Goal: Task Accomplishment & Management: Use online tool/utility

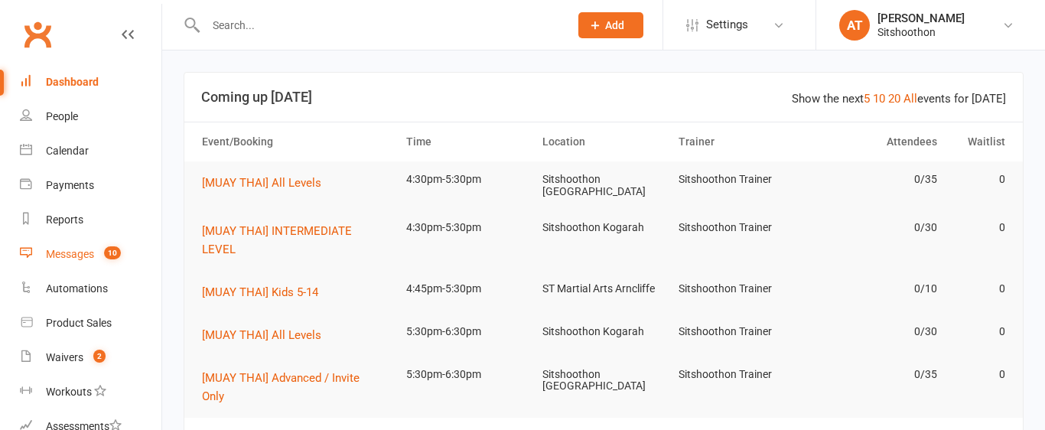
click at [64, 237] on link "Messages 10" at bounding box center [90, 254] width 141 height 34
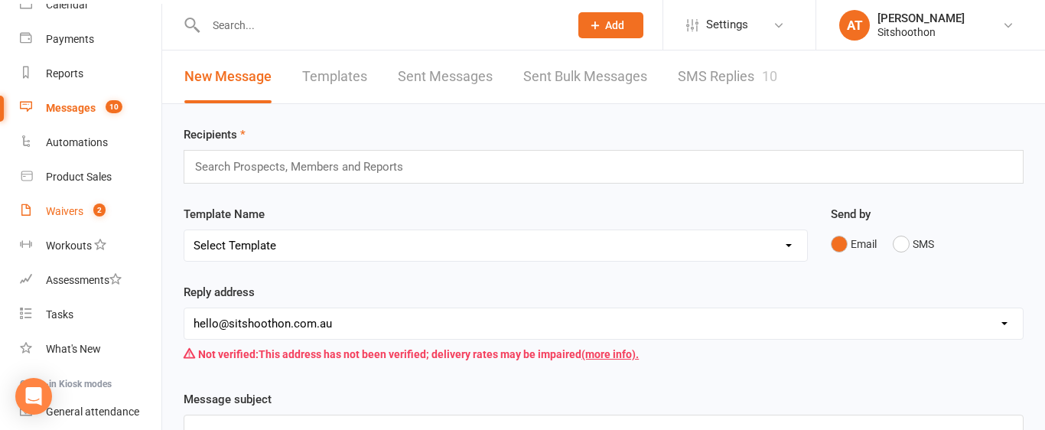
click at [88, 210] on count-badge "2" at bounding box center [96, 211] width 20 height 12
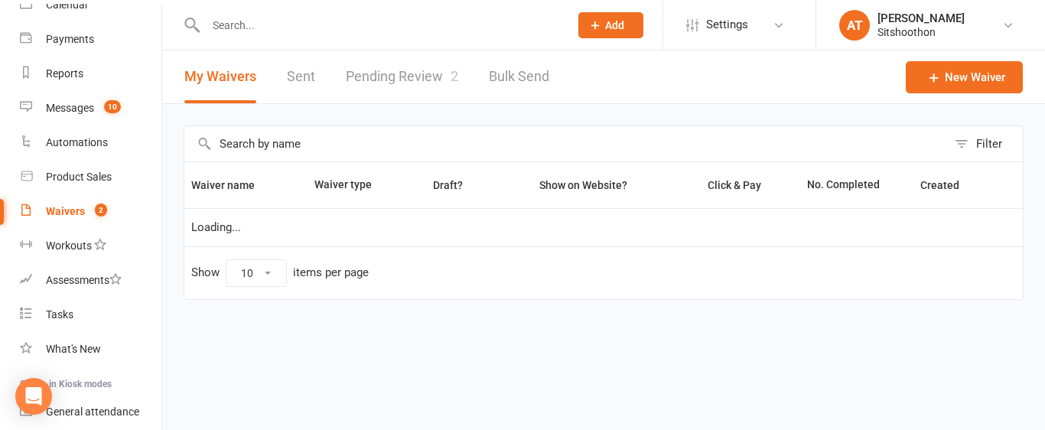
select select "100"
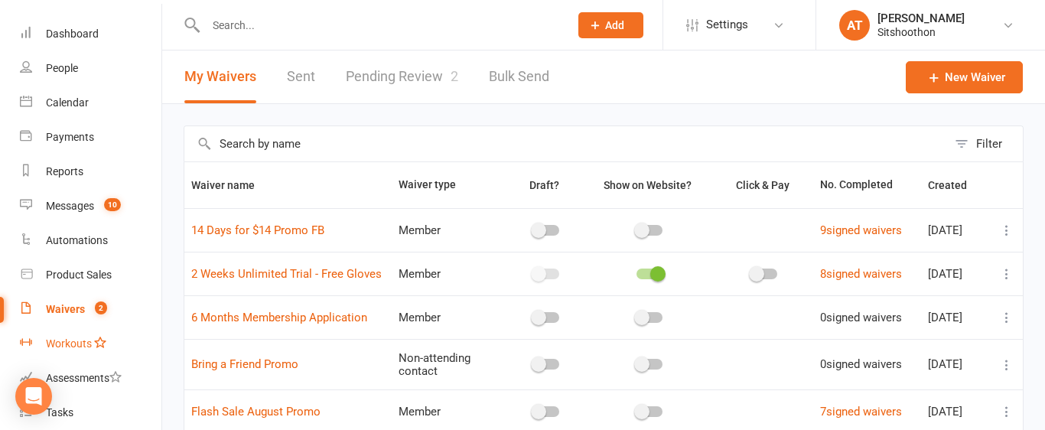
scroll to position [272, 0]
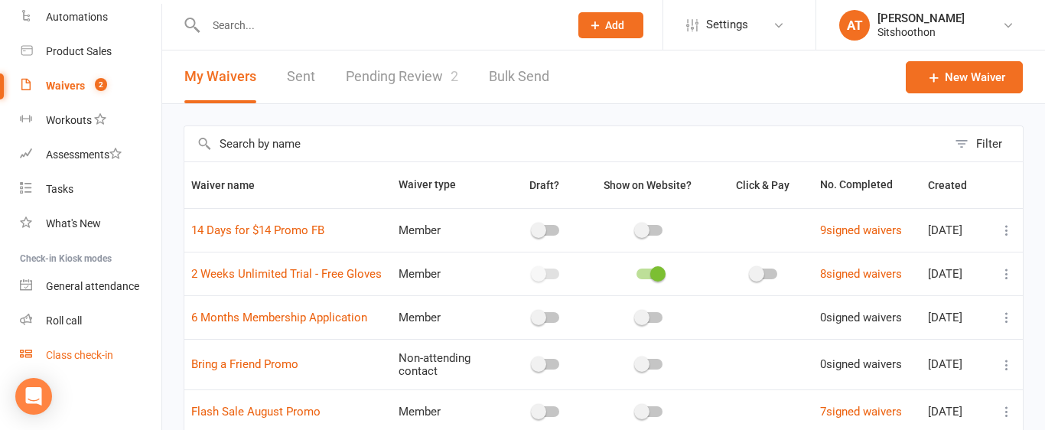
click at [75, 356] on div "Class check-in" at bounding box center [79, 355] width 67 height 12
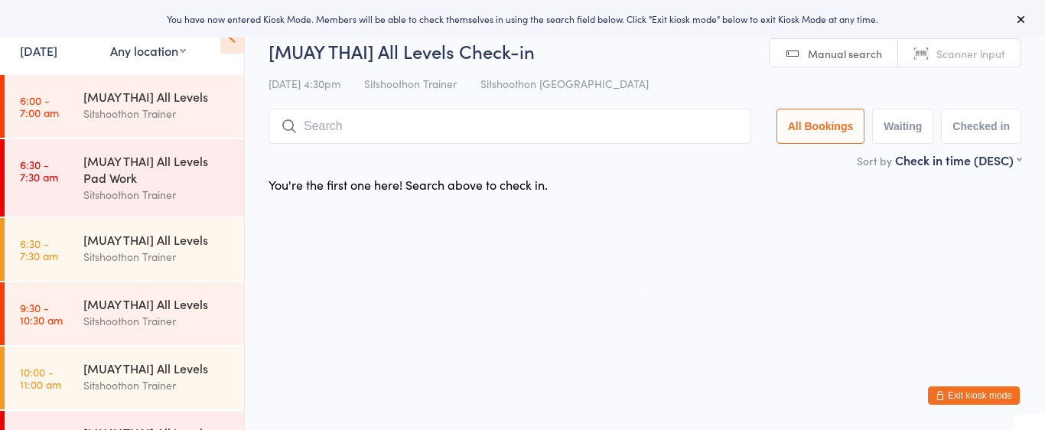
click at [161, 50] on select "Any location ST Martial Arts Arncliffe [GEOGRAPHIC_DATA] [GEOGRAPHIC_DATA]" at bounding box center [148, 50] width 76 height 17
select select "2"
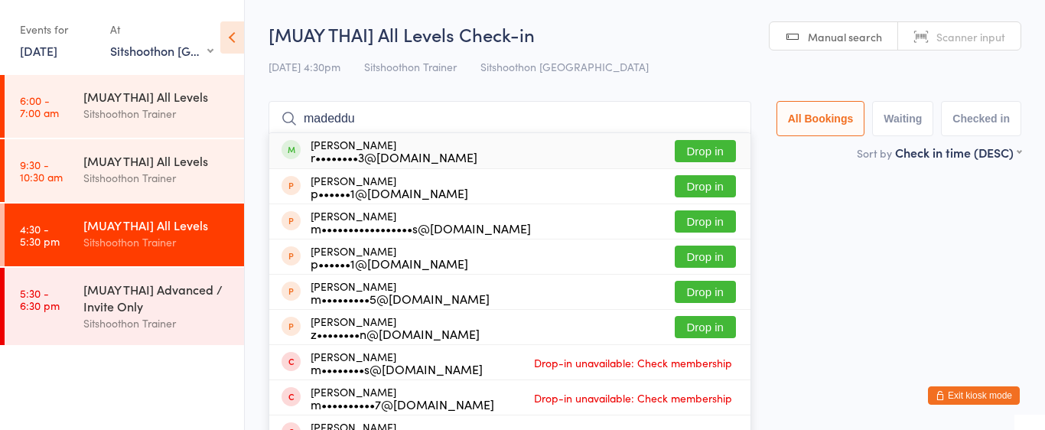
type input "madeddu"
click at [711, 154] on button "Drop in" at bounding box center [705, 151] width 61 height 22
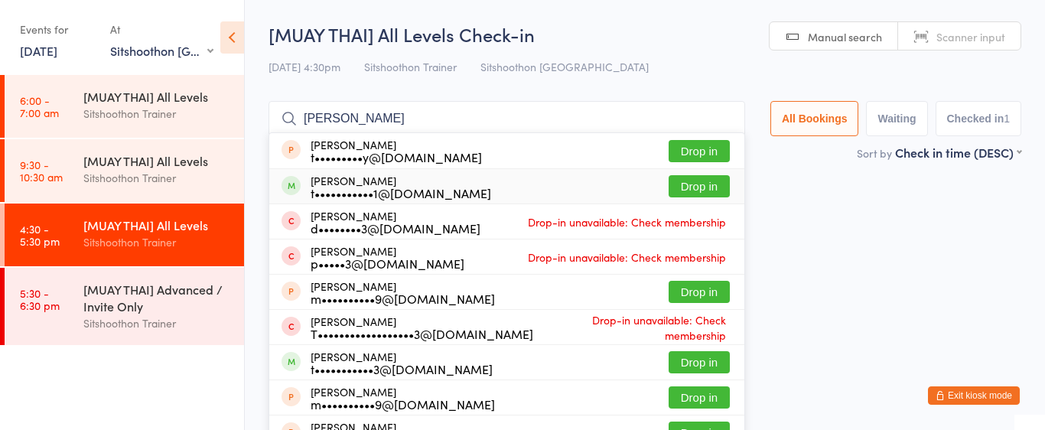
type input "[PERSON_NAME]"
click at [695, 186] on button "Drop in" at bounding box center [698, 186] width 61 height 22
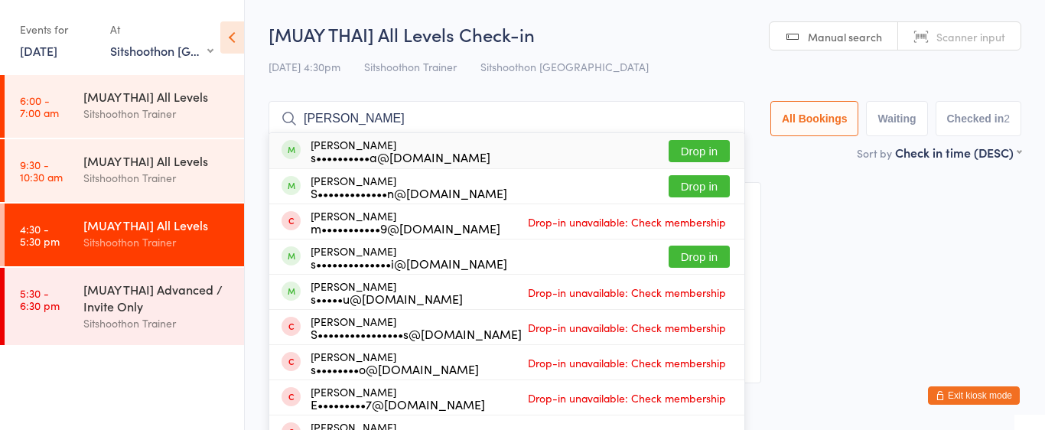
type input "[PERSON_NAME]"
click at [707, 148] on button "Drop in" at bounding box center [698, 151] width 61 height 22
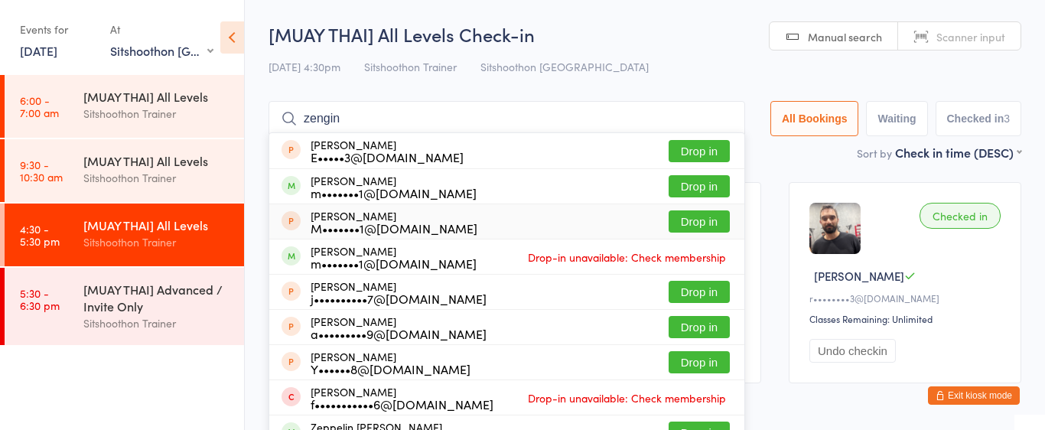
type input "zengin"
click at [697, 216] on button "Drop in" at bounding box center [698, 221] width 61 height 22
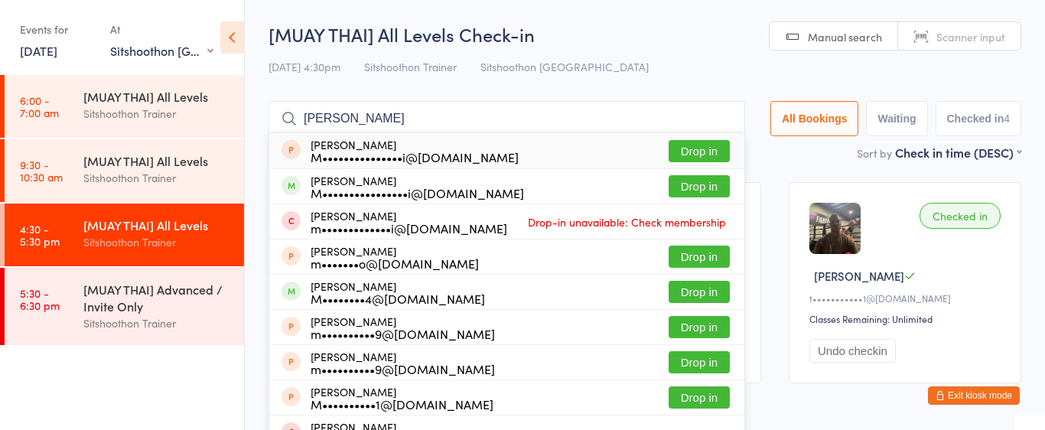
type input "[PERSON_NAME]"
click at [689, 154] on button "Drop in" at bounding box center [698, 151] width 61 height 22
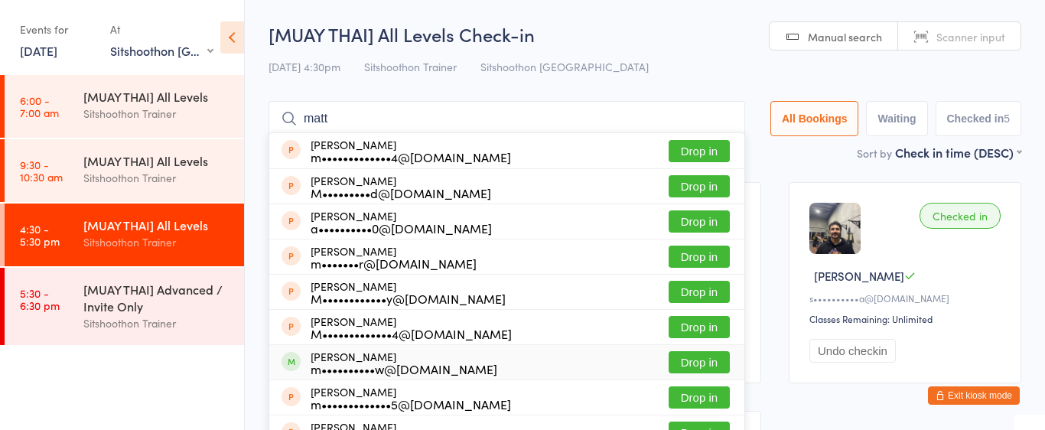
type input "matt"
click at [689, 361] on button "Drop in" at bounding box center [698, 362] width 61 height 22
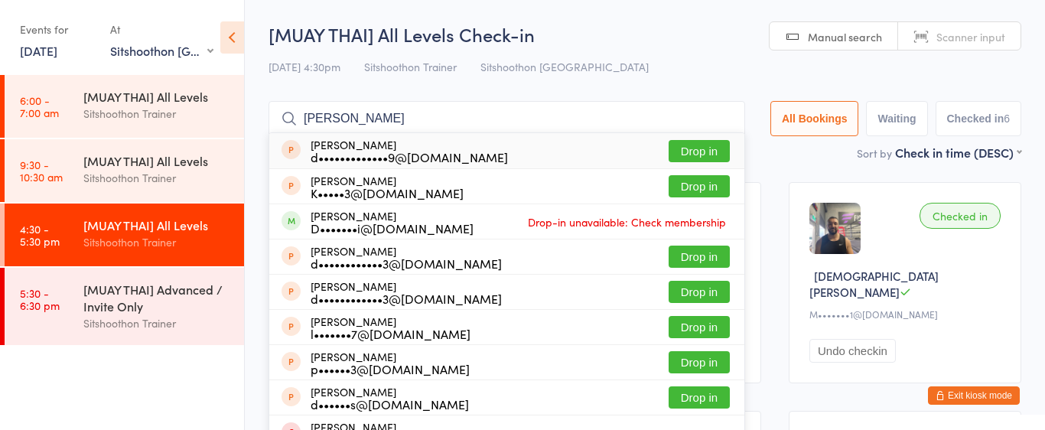
type input "[PERSON_NAME]"
click at [672, 152] on button "Drop in" at bounding box center [698, 151] width 61 height 22
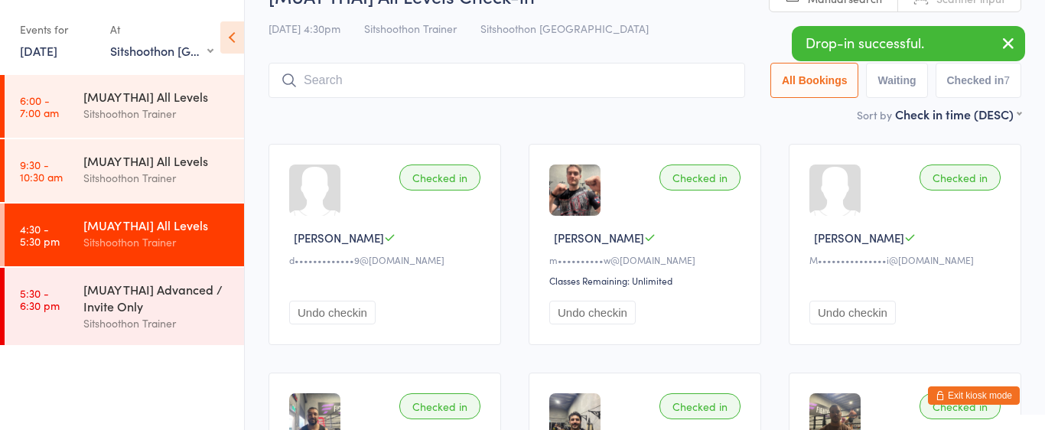
scroll to position [34, 0]
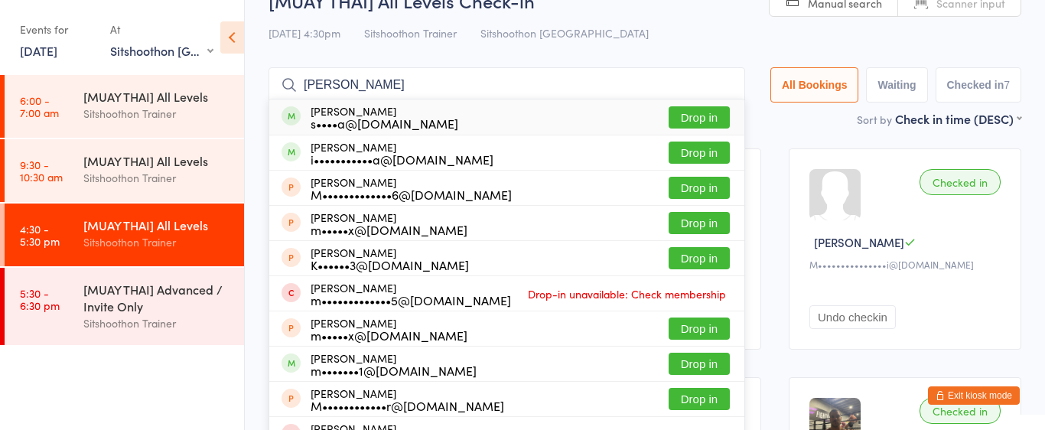
type input "[PERSON_NAME]"
click at [688, 123] on button "Drop in" at bounding box center [698, 117] width 61 height 22
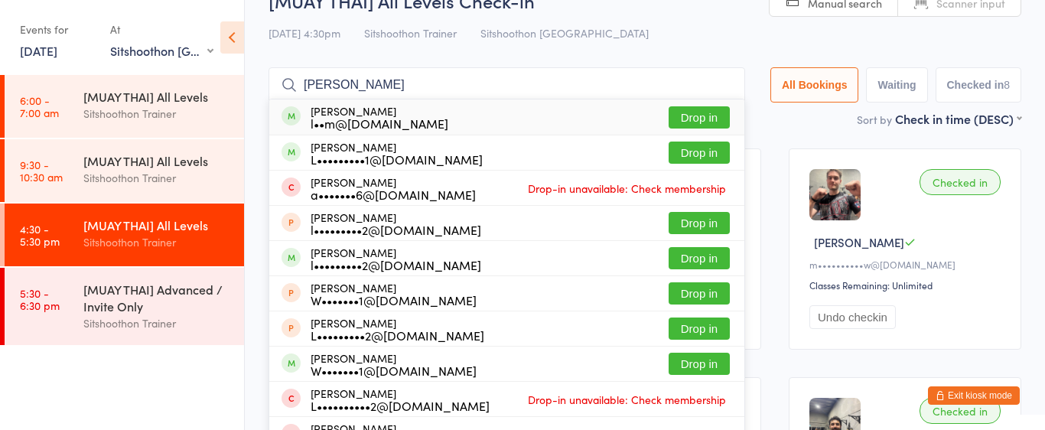
type input "[PERSON_NAME]"
click at [681, 116] on button "Drop in" at bounding box center [698, 117] width 61 height 22
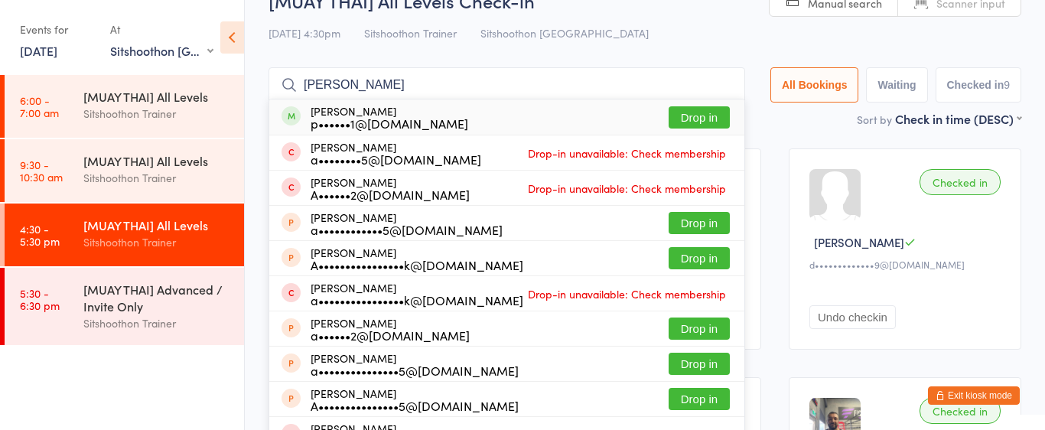
type input "[PERSON_NAME]"
click at [681, 117] on button "Drop in" at bounding box center [698, 117] width 61 height 22
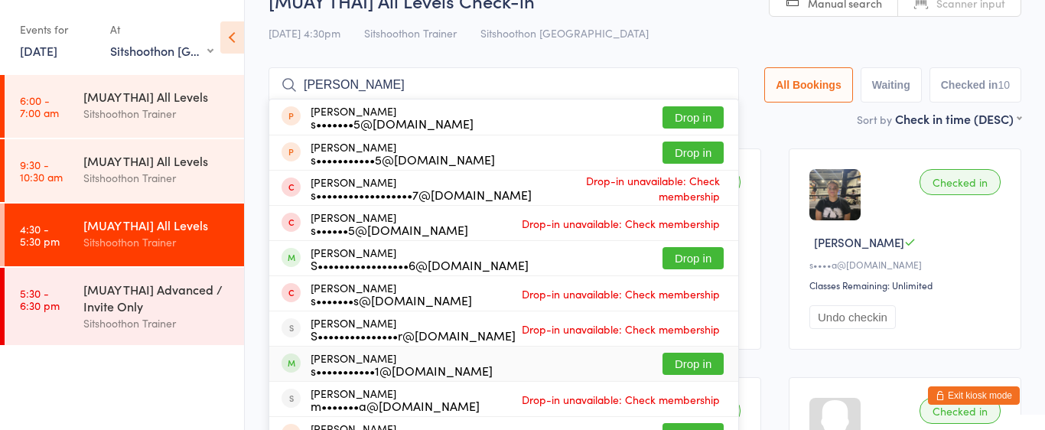
type input "[PERSON_NAME]"
click at [680, 366] on button "Drop in" at bounding box center [692, 364] width 61 height 22
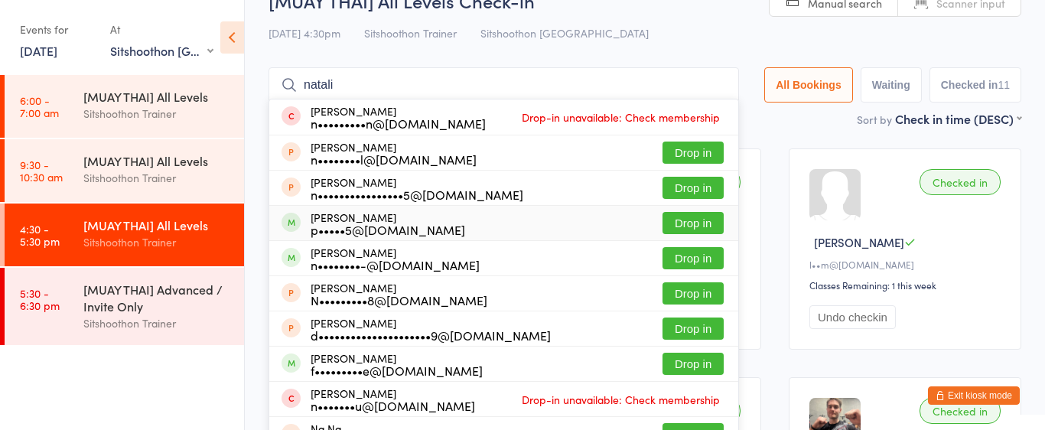
type input "natali"
click at [690, 223] on button "Drop in" at bounding box center [692, 223] width 61 height 22
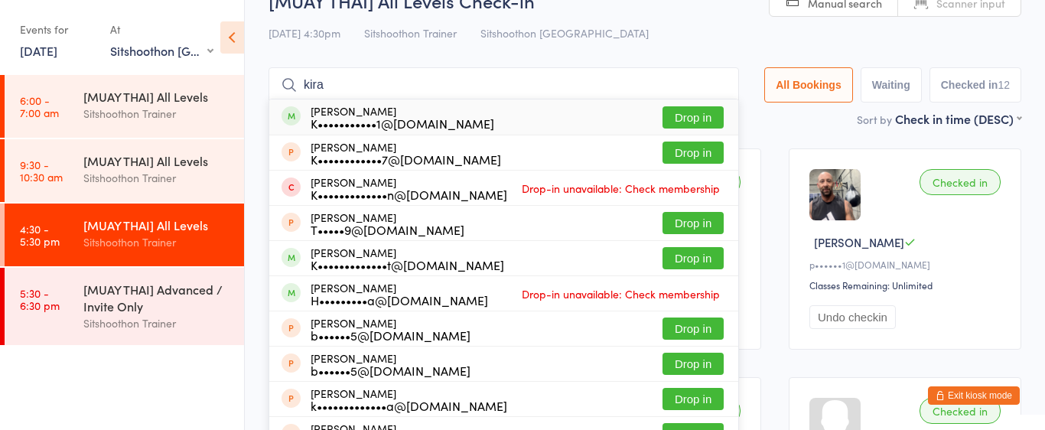
type input "kira"
click at [688, 115] on button "Drop in" at bounding box center [692, 117] width 61 height 22
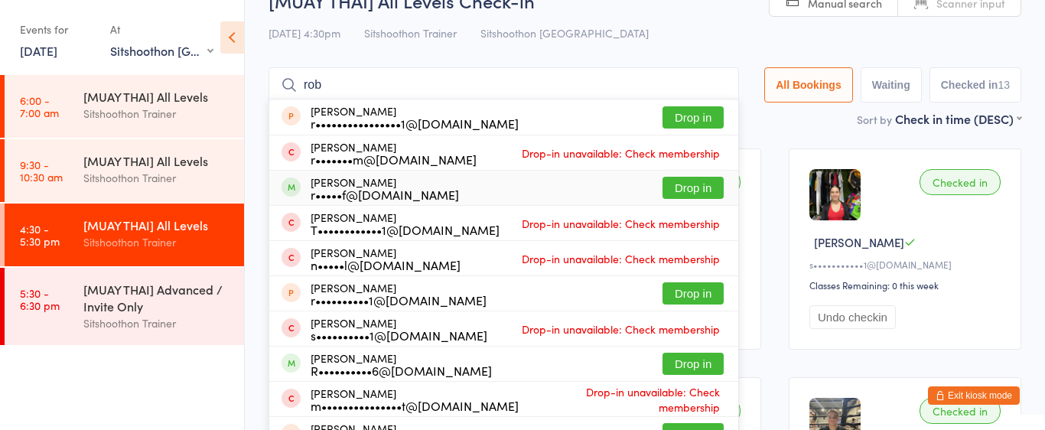
type input "rob"
click at [688, 187] on button "Drop in" at bounding box center [692, 188] width 61 height 22
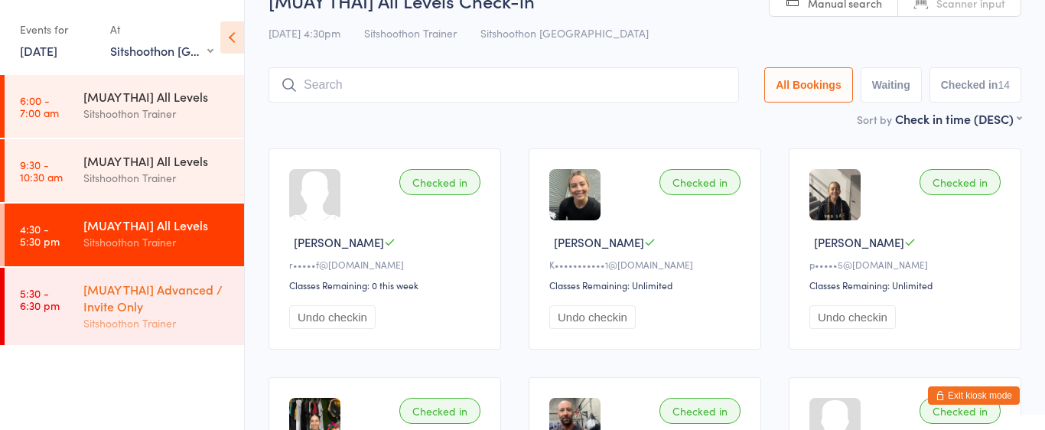
click at [164, 291] on div "[MUAY THAI] Advanced / Invite Only" at bounding box center [157, 298] width 148 height 34
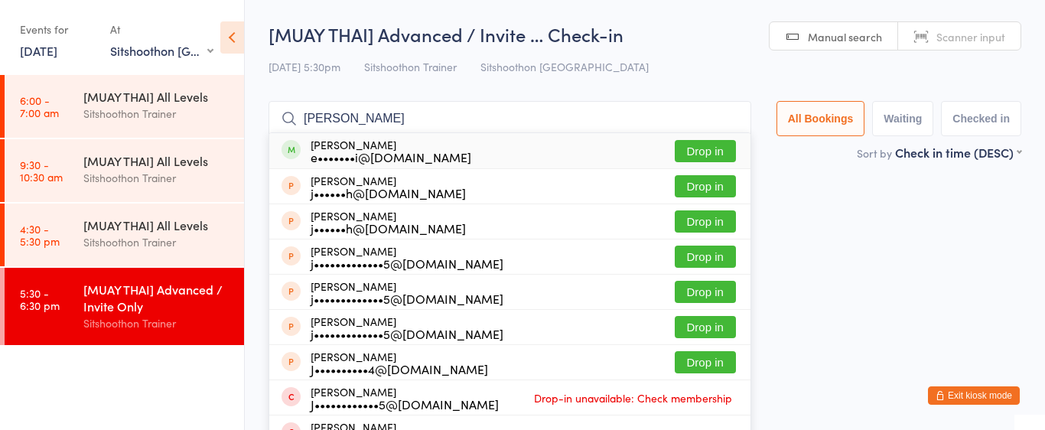
type input "[PERSON_NAME]"
click at [708, 157] on button "Drop in" at bounding box center [705, 151] width 61 height 22
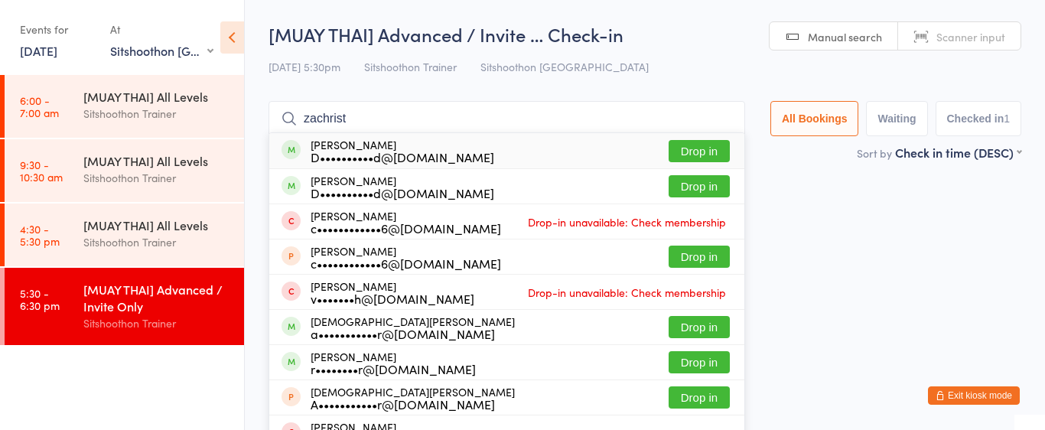
type input "zachrist"
click at [694, 151] on button "Drop in" at bounding box center [698, 151] width 61 height 22
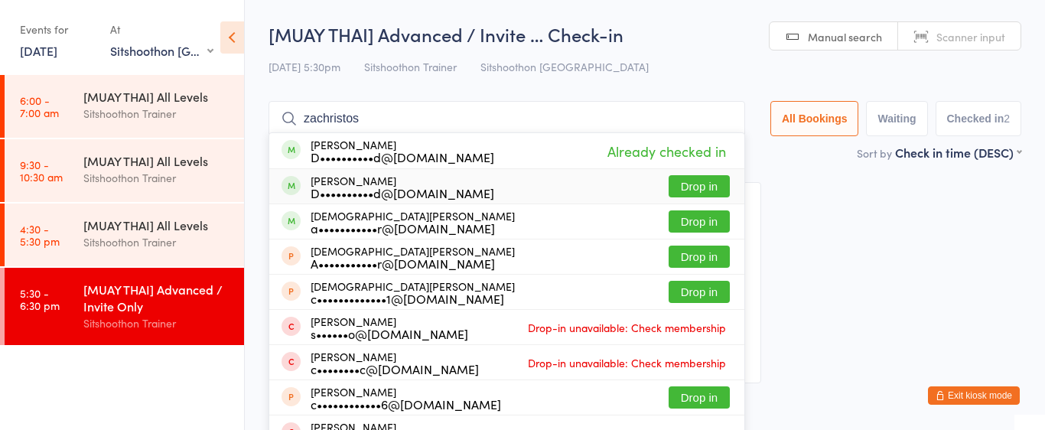
type input "zachristos"
click at [690, 192] on button "Drop in" at bounding box center [698, 186] width 61 height 22
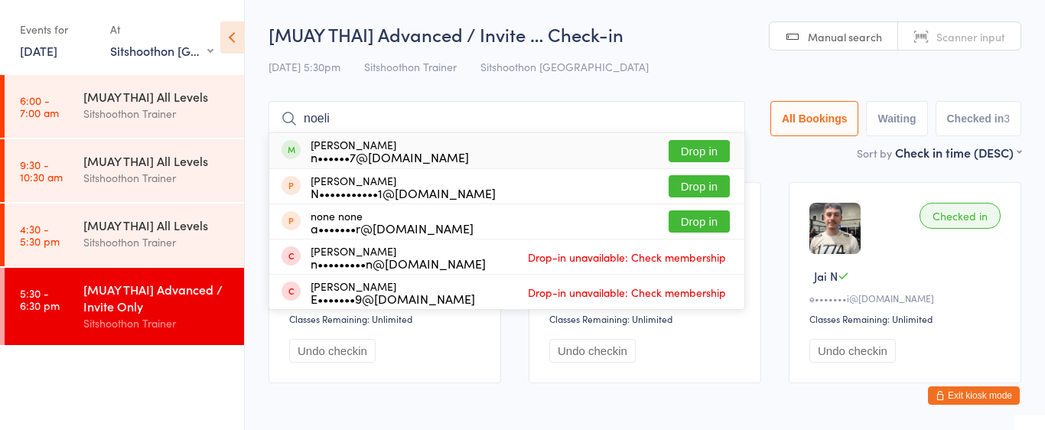
type input "noeli"
click at [681, 148] on button "Drop in" at bounding box center [698, 151] width 61 height 22
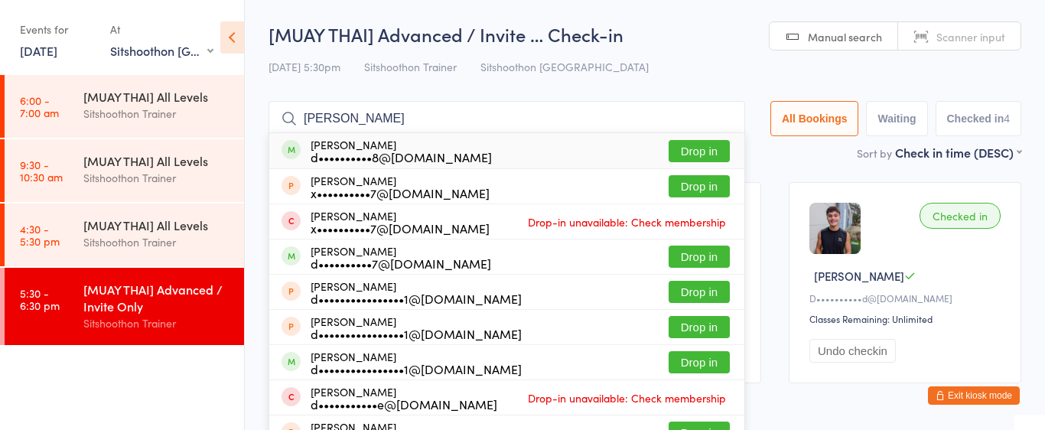
type input "[PERSON_NAME]"
click at [460, 145] on div "[PERSON_NAME] d••••••••••8@[DOMAIN_NAME] Drop in" at bounding box center [506, 150] width 475 height 35
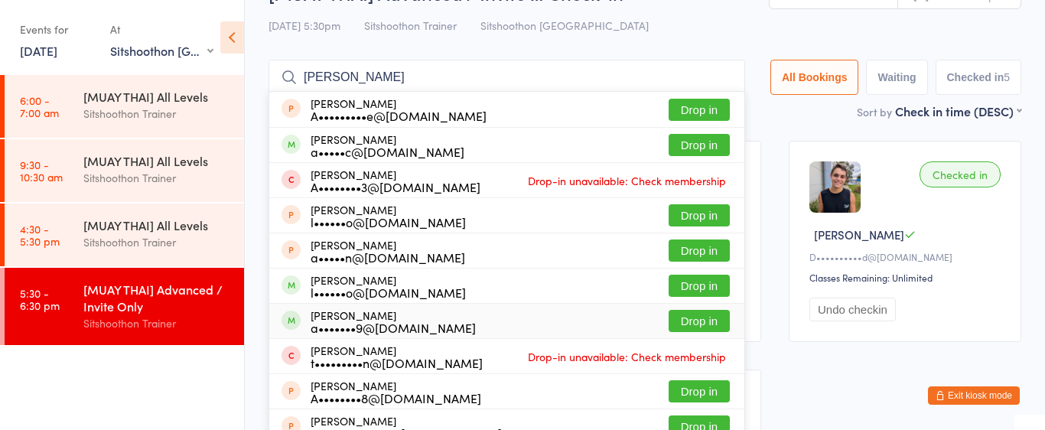
scroll to position [65, 0]
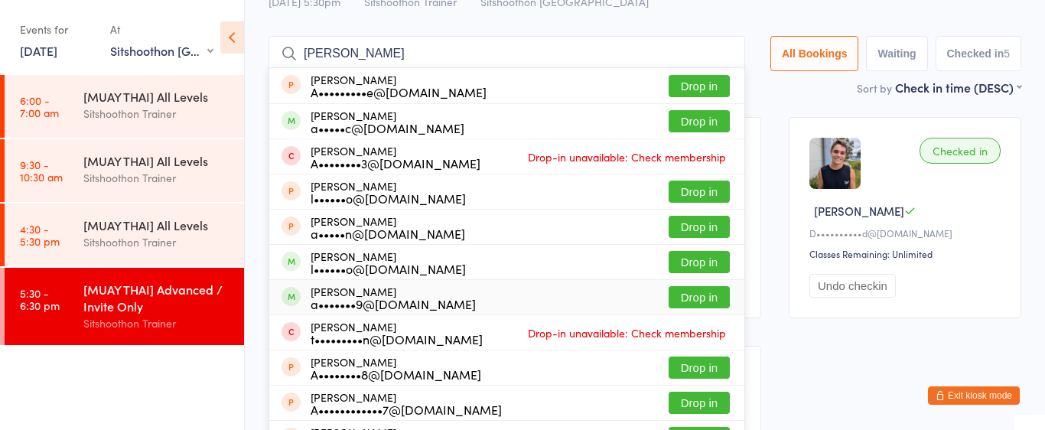
type input "[PERSON_NAME]"
click at [706, 293] on button "Drop in" at bounding box center [698, 297] width 61 height 22
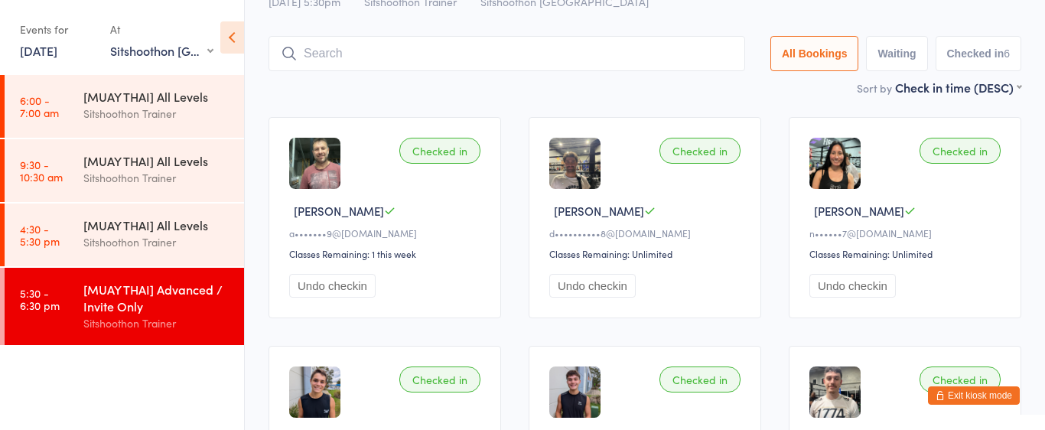
click at [333, 56] on input "search" at bounding box center [506, 53] width 476 height 35
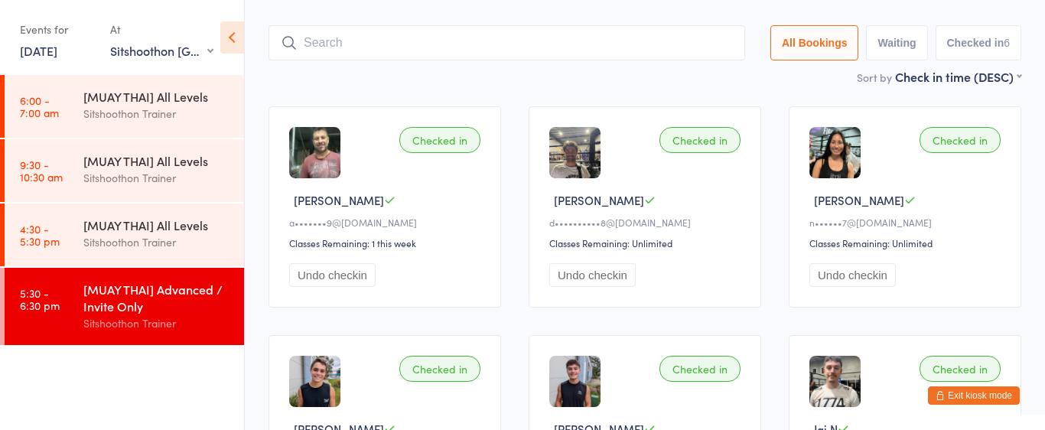
scroll to position [101, 0]
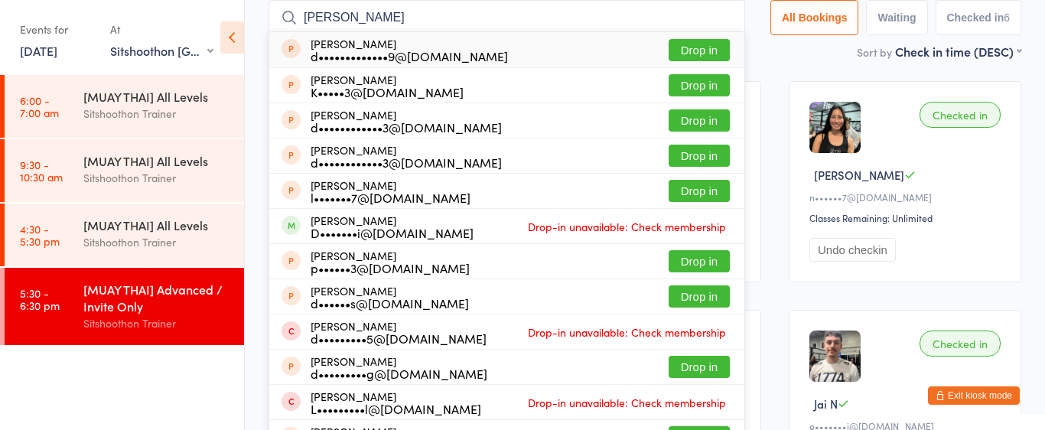
type input "[PERSON_NAME]"
click at [395, 59] on div "d•••••••••••••9@[DOMAIN_NAME]" at bounding box center [409, 56] width 197 height 12
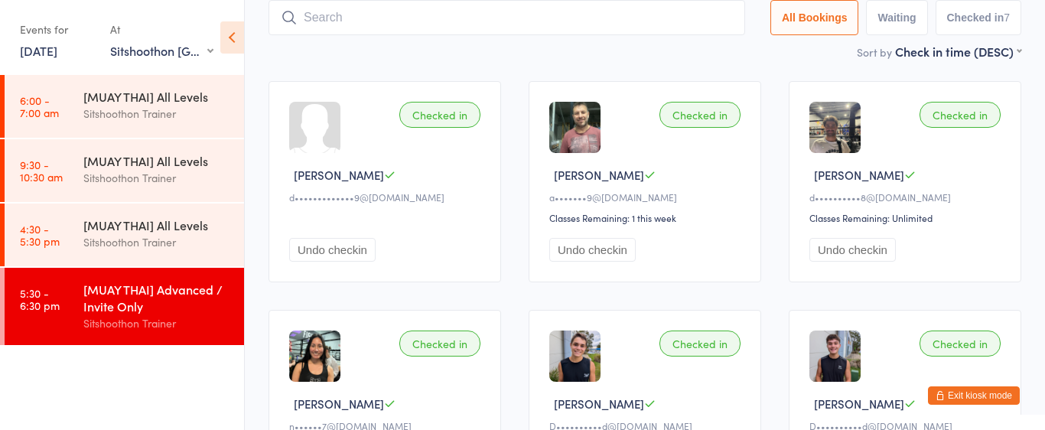
click at [345, 252] on button "Undo checkin" at bounding box center [332, 250] width 86 height 24
